Goal: Navigation & Orientation: Find specific page/section

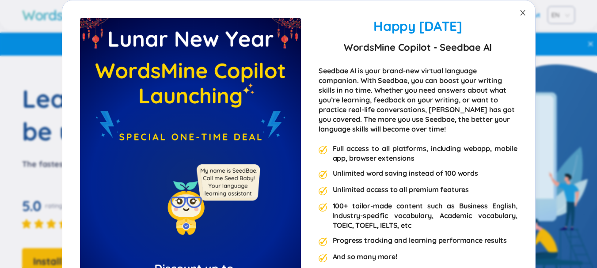
click at [513, 12] on span "Close" at bounding box center [523, 12] width 25 height 25
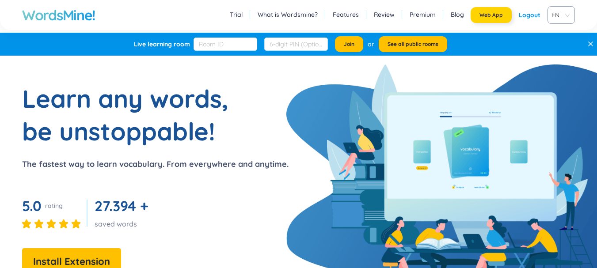
click at [494, 17] on span "Web App" at bounding box center [491, 14] width 23 height 7
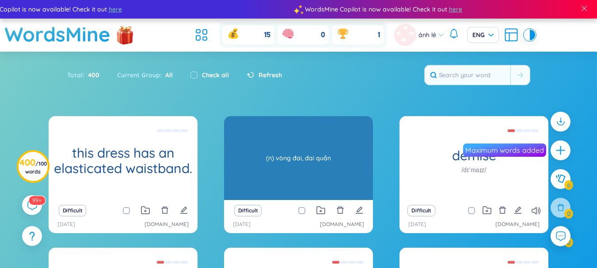
scroll to position [171, 0]
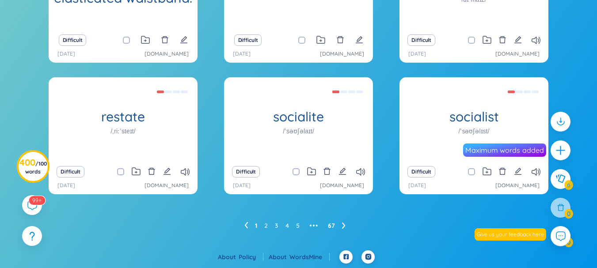
click at [333, 227] on link "67" at bounding box center [331, 225] width 7 height 13
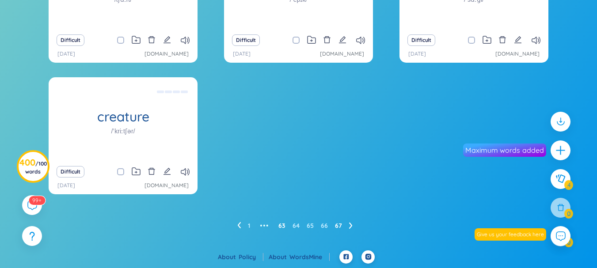
click at [281, 227] on link "63" at bounding box center [281, 225] width 7 height 13
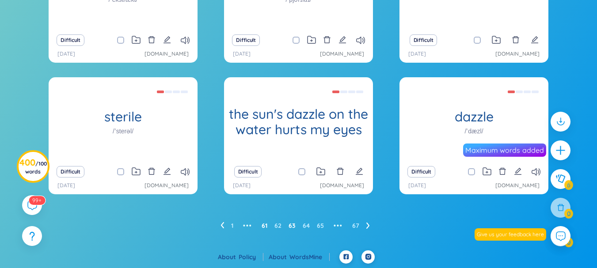
click at [267, 227] on link "61" at bounding box center [265, 225] width 6 height 13
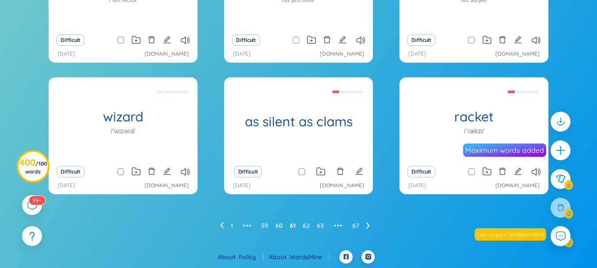
click at [275, 226] on ul "1 ••• 59 60 61 62 63 ••• 67" at bounding box center [298, 226] width 157 height 14
click at [278, 226] on link "60" at bounding box center [279, 225] width 8 height 13
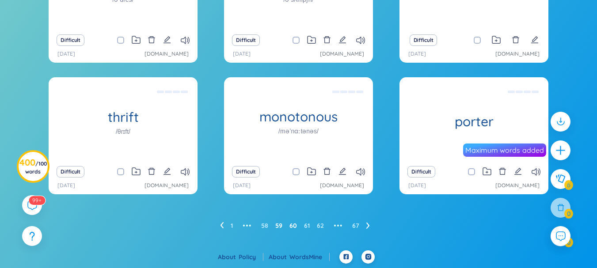
click at [280, 227] on link "59" at bounding box center [278, 225] width 7 height 13
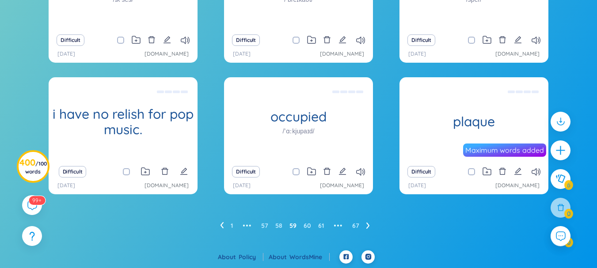
scroll to position [126, 0]
